Goal: Information Seeking & Learning: Learn about a topic

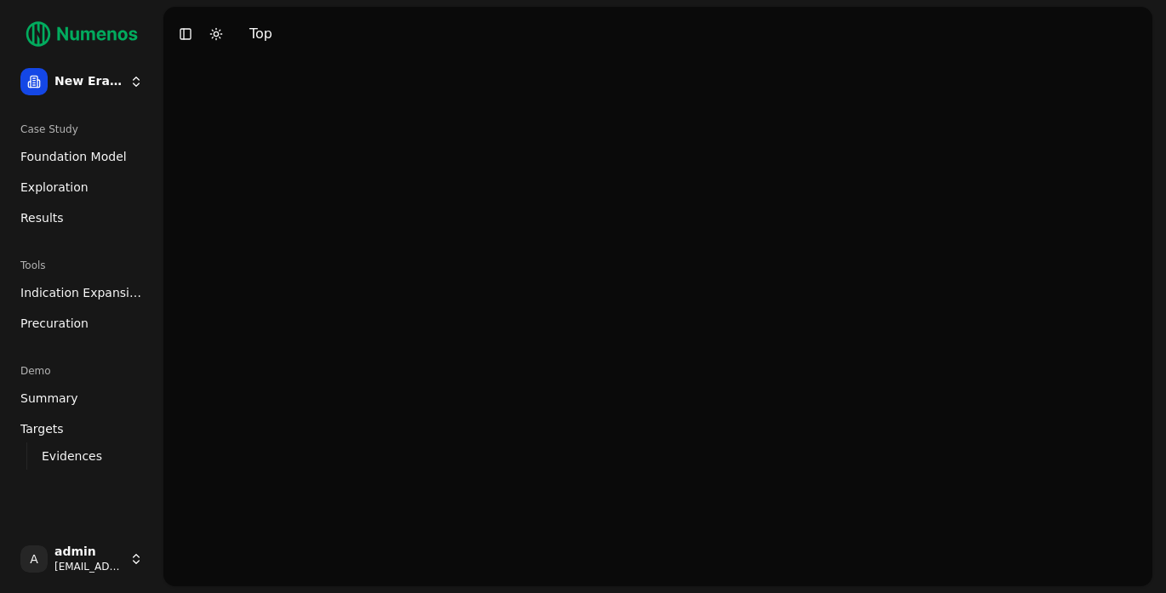
click at [71, 157] on span "Foundation Model" at bounding box center [73, 156] width 106 height 17
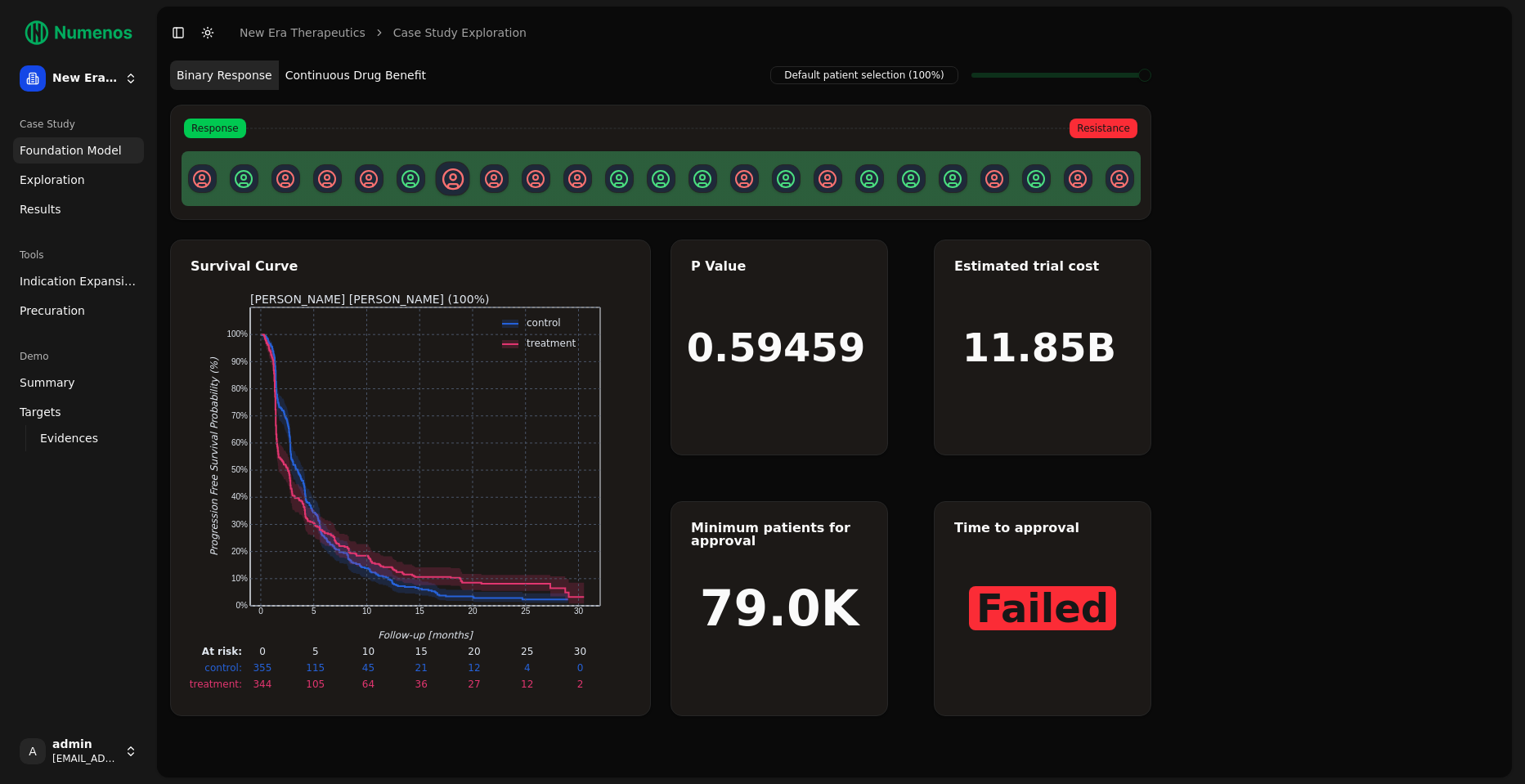
click at [362, 80] on button "Continuous Drug Benefit" at bounding box center [356, 75] width 154 height 30
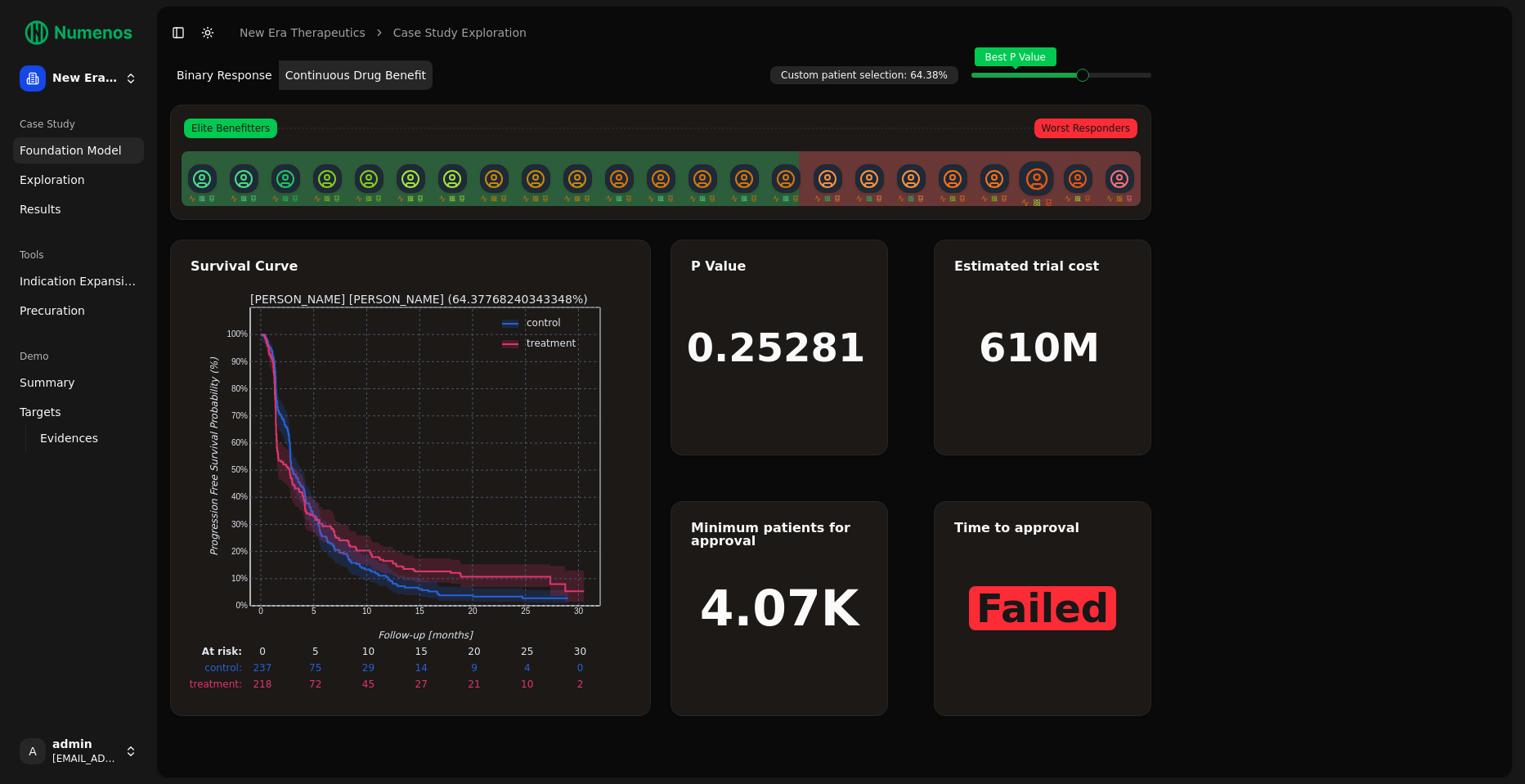
click at [1030, 79] on span at bounding box center [1030, 75] width 2 height 7
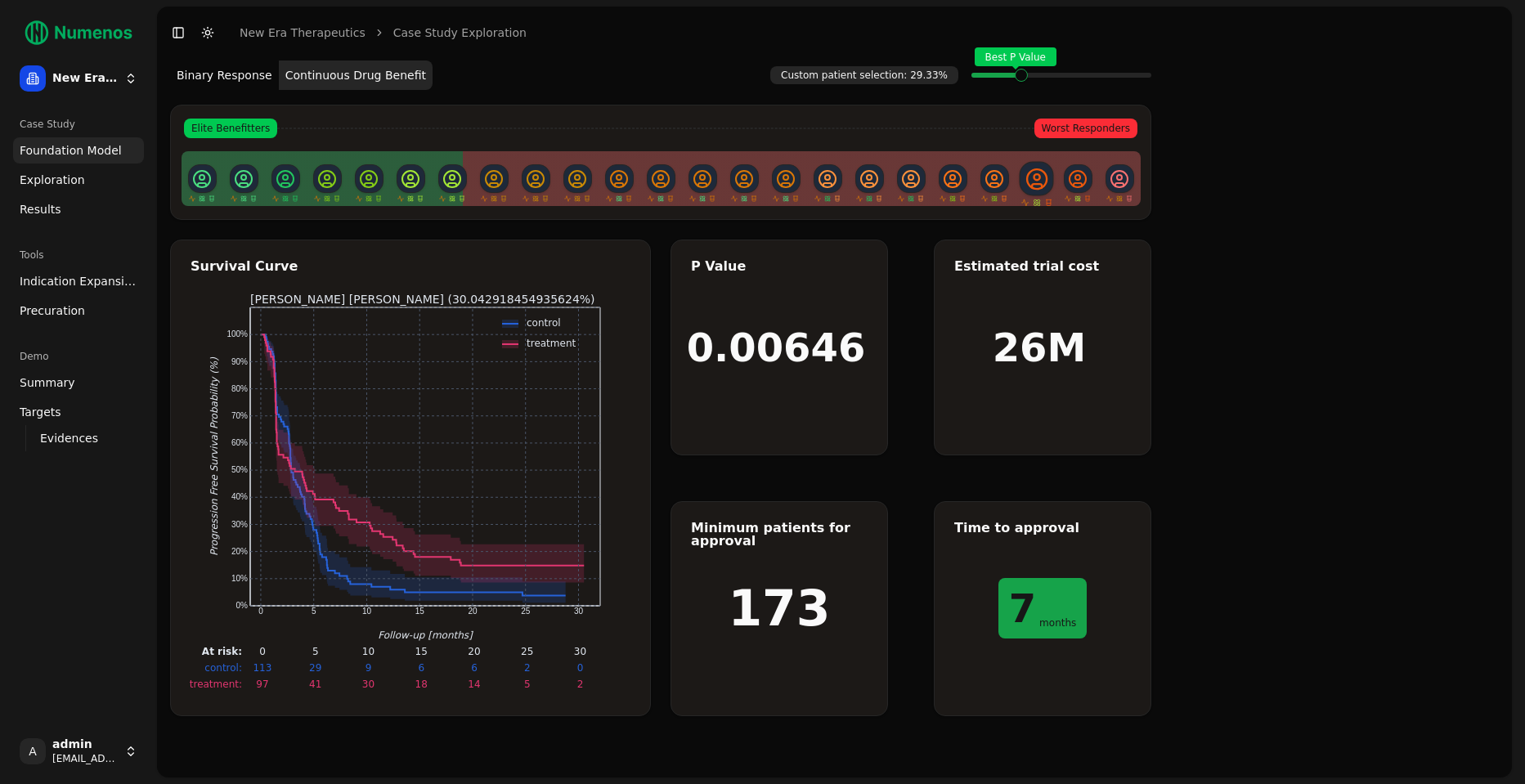
click at [1020, 78] on div "Best P Value" at bounding box center [1061, 75] width 180 height 33
click at [79, 181] on span "Exploration" at bounding box center [52, 180] width 65 height 16
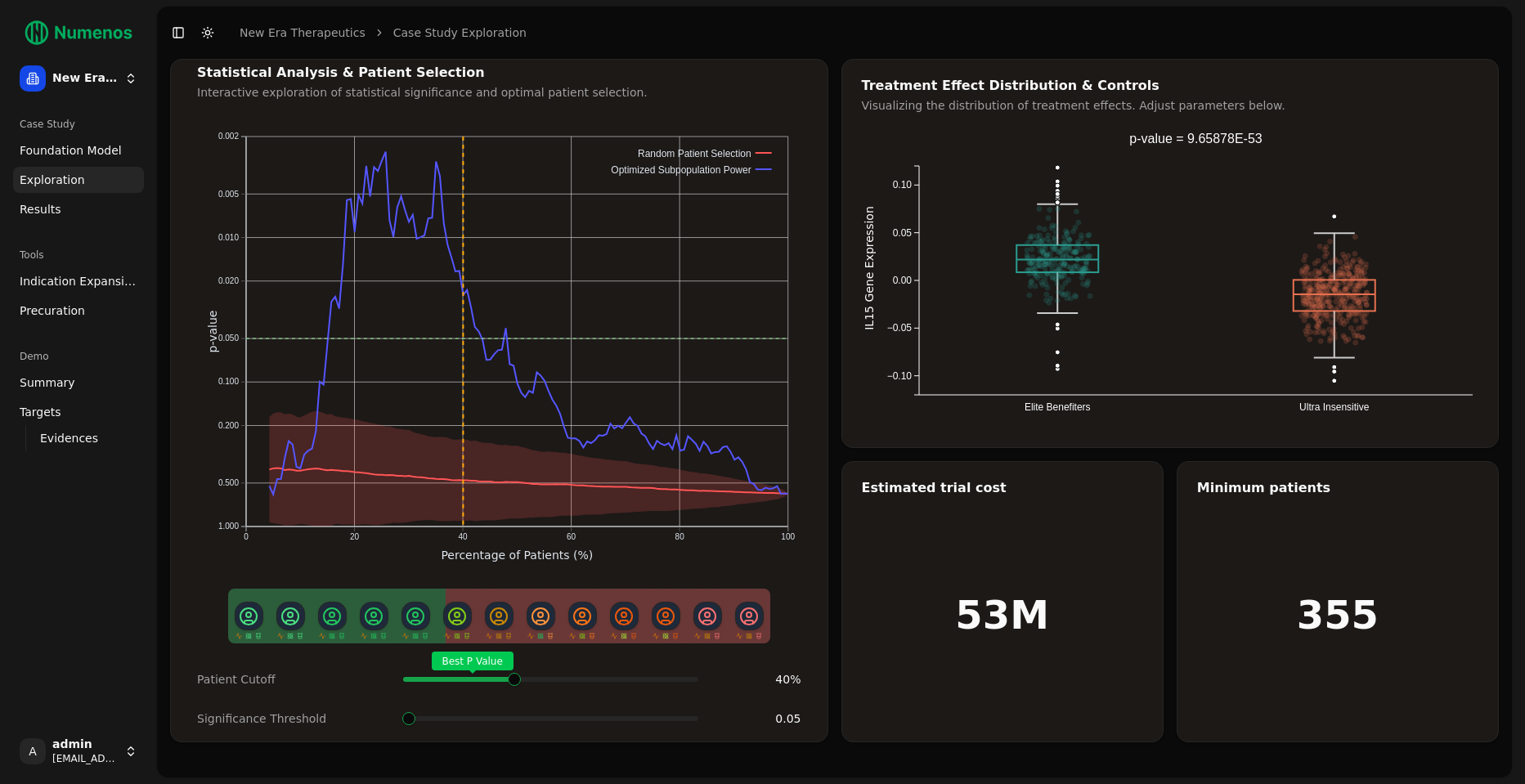
click at [689, 569] on span at bounding box center [690, 679] width 3 height 7
click at [94, 285] on span "Indication Expansion" at bounding box center [78, 281] width 118 height 16
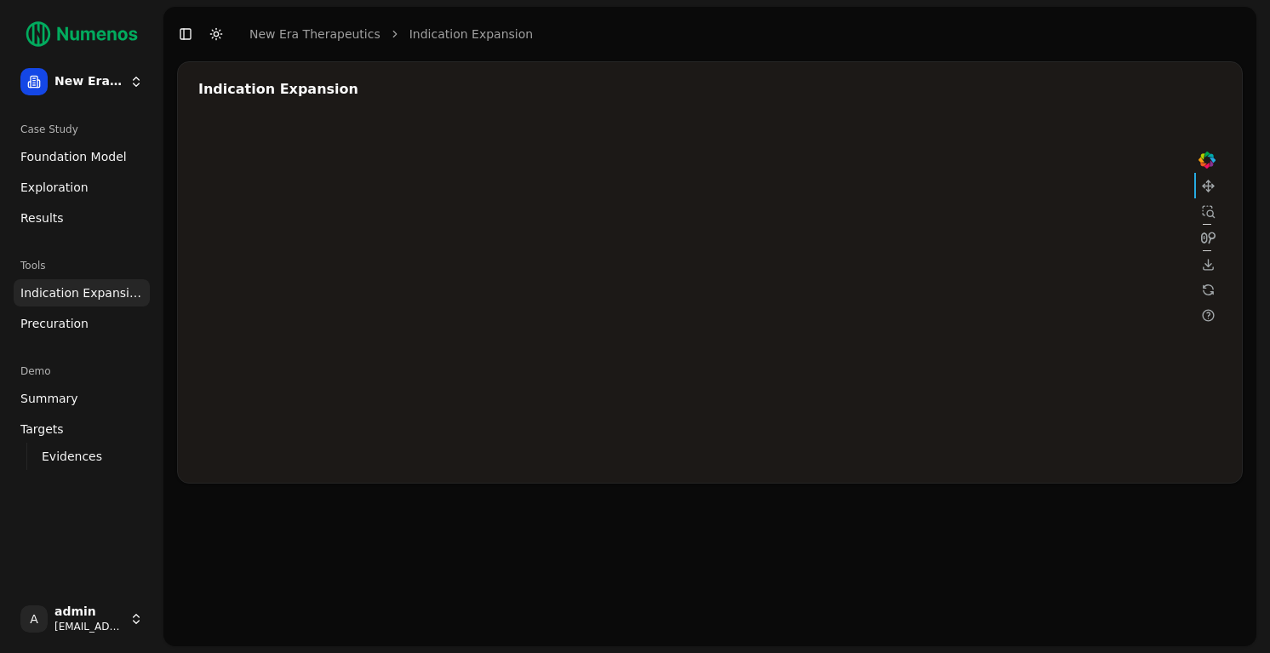
click at [1026, 221] on div at bounding box center [708, 292] width 1021 height 340
click at [911, 253] on div at bounding box center [708, 292] width 1021 height 340
click at [1061, 216] on div at bounding box center [708, 292] width 1021 height 340
click at [813, 292] on div at bounding box center [708, 292] width 1021 height 340
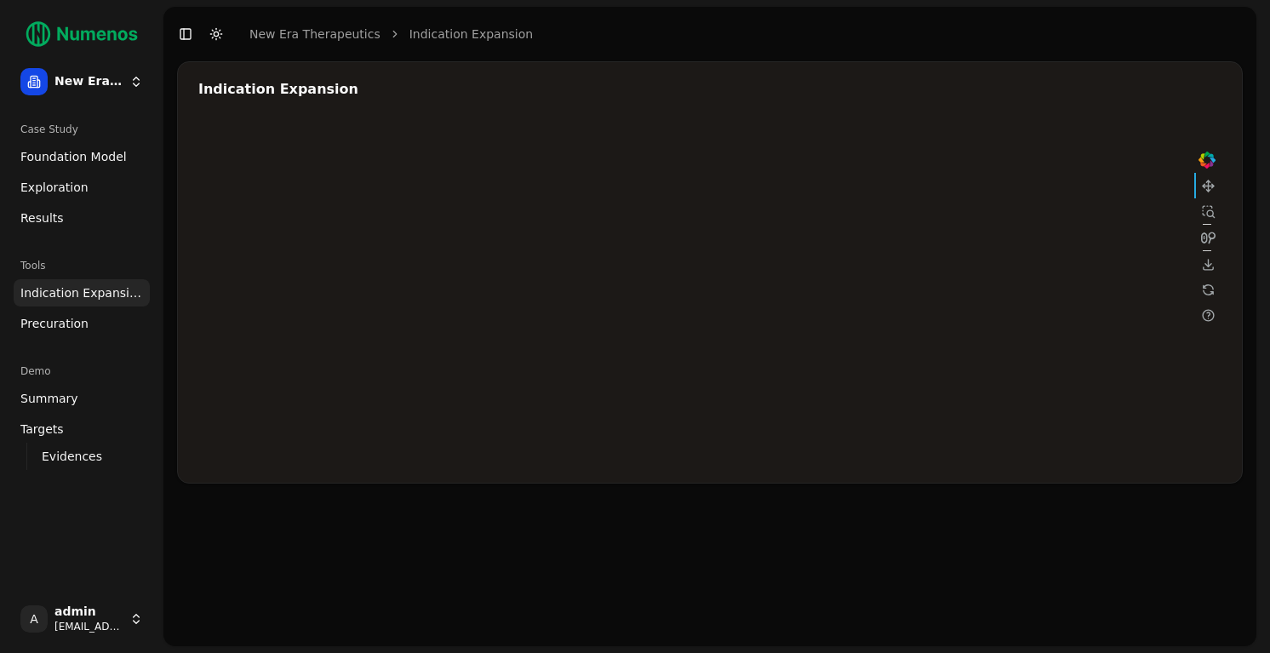
click at [819, 291] on div at bounding box center [708, 292] width 1021 height 340
click at [1027, 218] on div at bounding box center [708, 292] width 1021 height 340
click at [916, 271] on div at bounding box center [708, 292] width 1021 height 340
click at [915, 271] on div at bounding box center [708, 292] width 1021 height 340
click at [1055, 218] on div at bounding box center [708, 292] width 1021 height 340
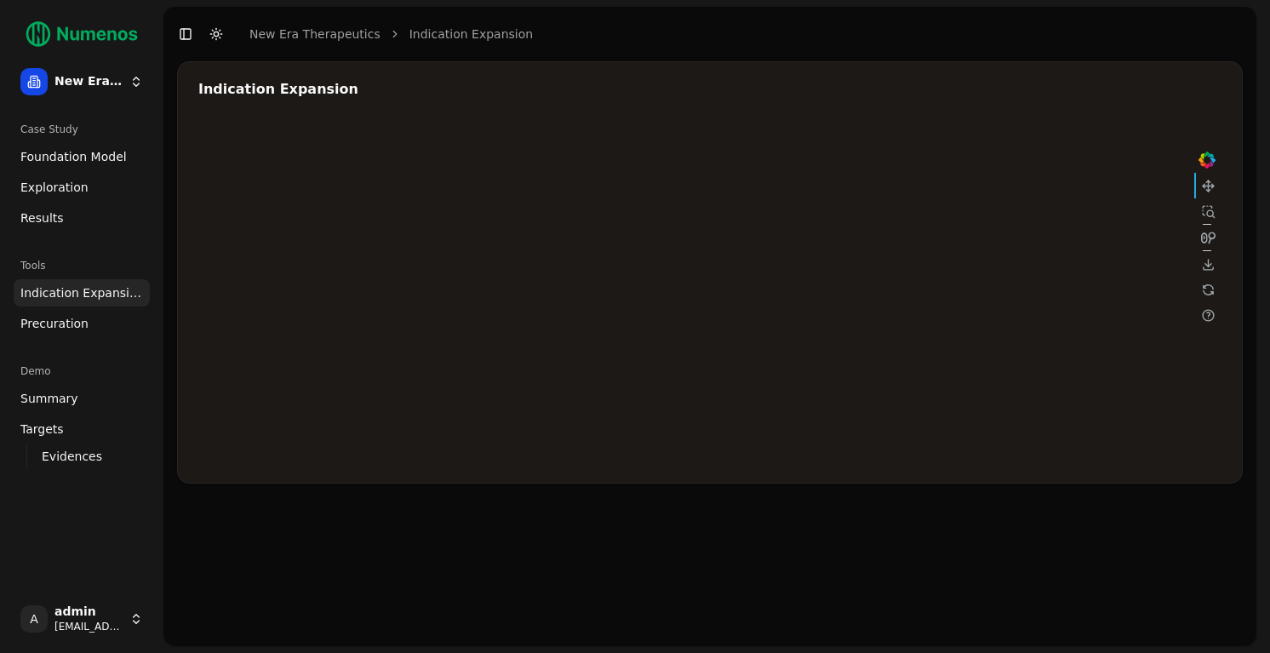
click at [817, 289] on div at bounding box center [708, 292] width 1021 height 340
click at [902, 252] on div at bounding box center [708, 292] width 1021 height 340
